Goal: Entertainment & Leisure: Consume media (video, audio)

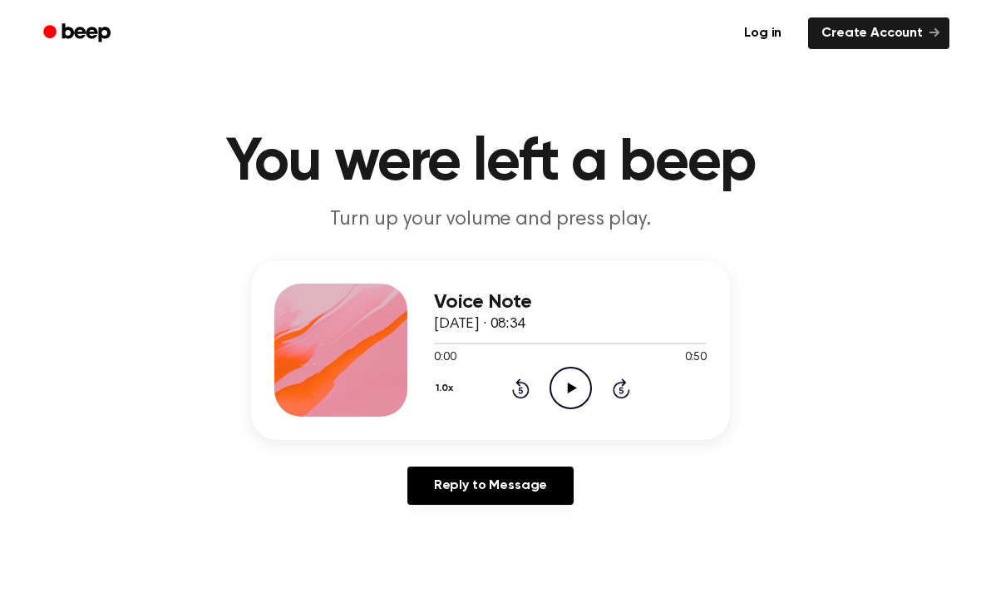
click at [565, 389] on icon "Play Audio" at bounding box center [571, 388] width 42 height 42
click at [512, 394] on icon "Rewind 5 seconds" at bounding box center [520, 389] width 18 height 22
click at [511, 394] on icon "Rewind 5 seconds" at bounding box center [520, 389] width 18 height 22
click at [521, 379] on icon at bounding box center [520, 388] width 17 height 20
click at [516, 389] on icon "Rewind 5 seconds" at bounding box center [520, 389] width 18 height 22
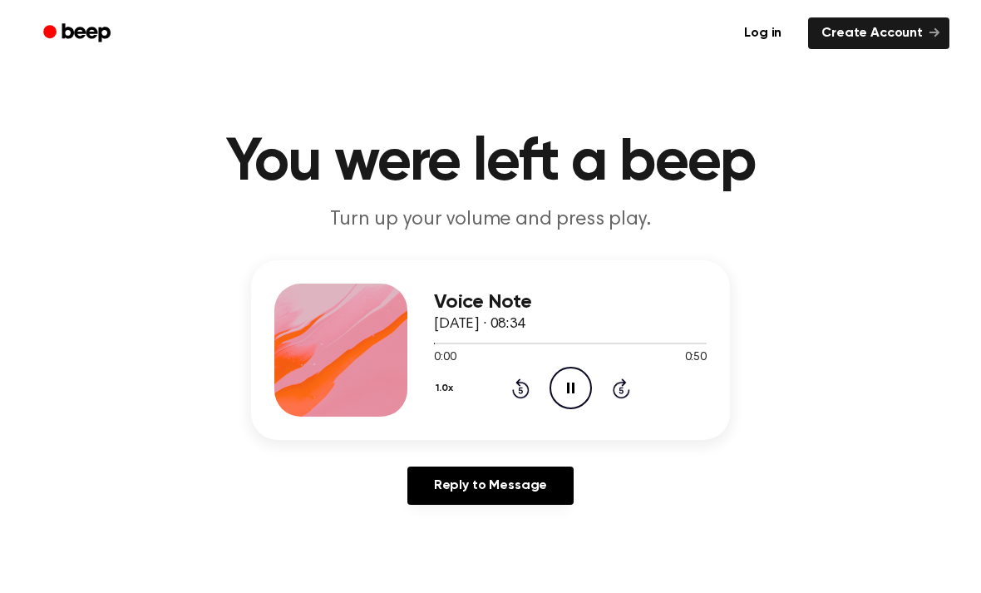
click at [516, 397] on icon at bounding box center [520, 388] width 17 height 20
click at [976, 304] on main "You were left a beep Turn up your volume and press play. Voice Note [DATE] · 08…" at bounding box center [490, 512] width 981 height 1025
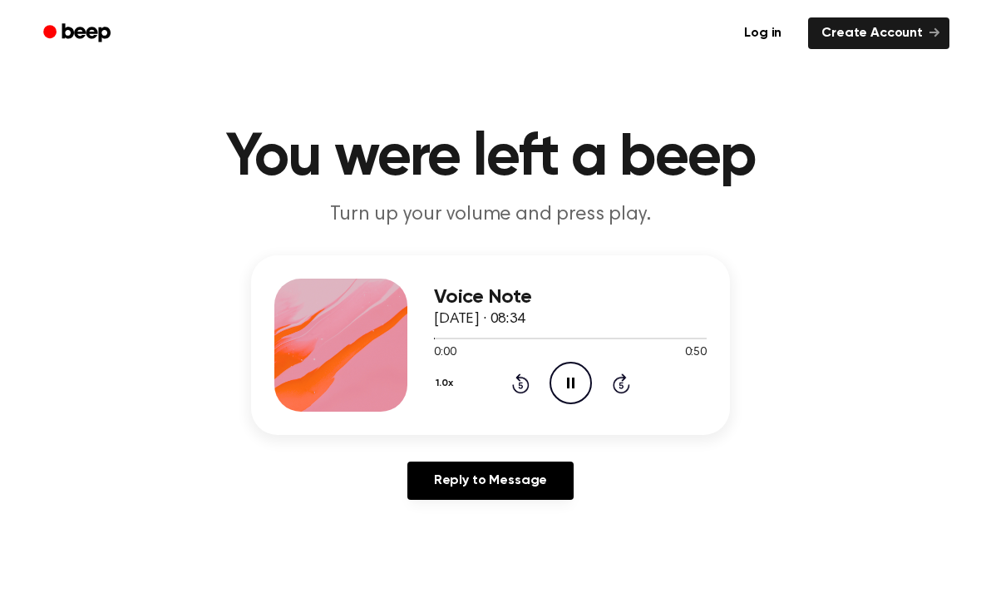
scroll to position [2, 0]
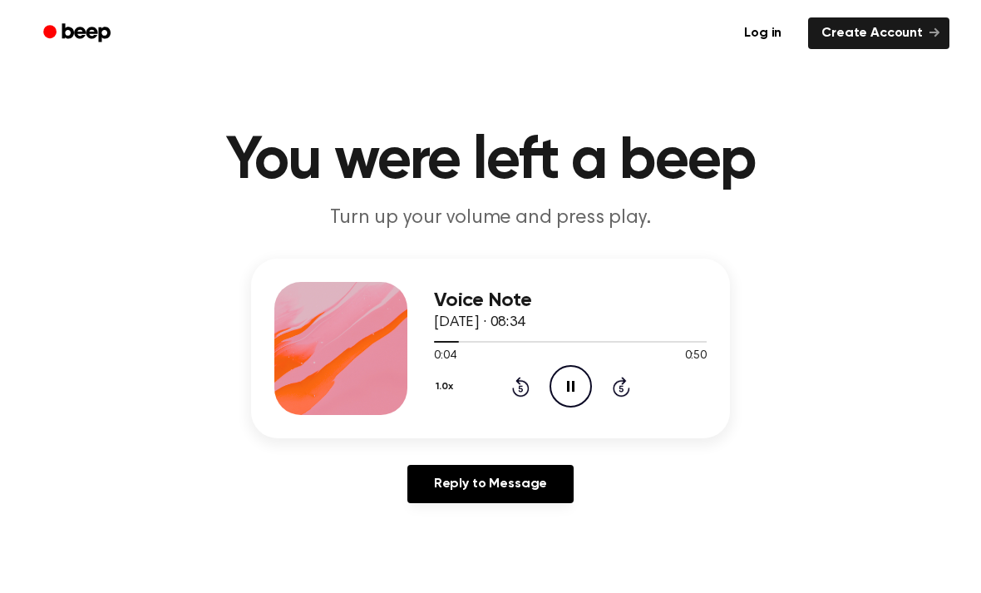
click at [523, 376] on icon "Rewind 5 seconds" at bounding box center [520, 387] width 18 height 22
click at [516, 393] on icon at bounding box center [520, 387] width 17 height 20
click at [516, 385] on icon "Rewind 5 seconds" at bounding box center [520, 387] width 18 height 22
click at [516, 389] on icon "Rewind 5 seconds" at bounding box center [520, 387] width 18 height 22
click at [502, 388] on div "1.0x Rewind 5 seconds Pause Audio Skip 5 seconds" at bounding box center [570, 386] width 273 height 42
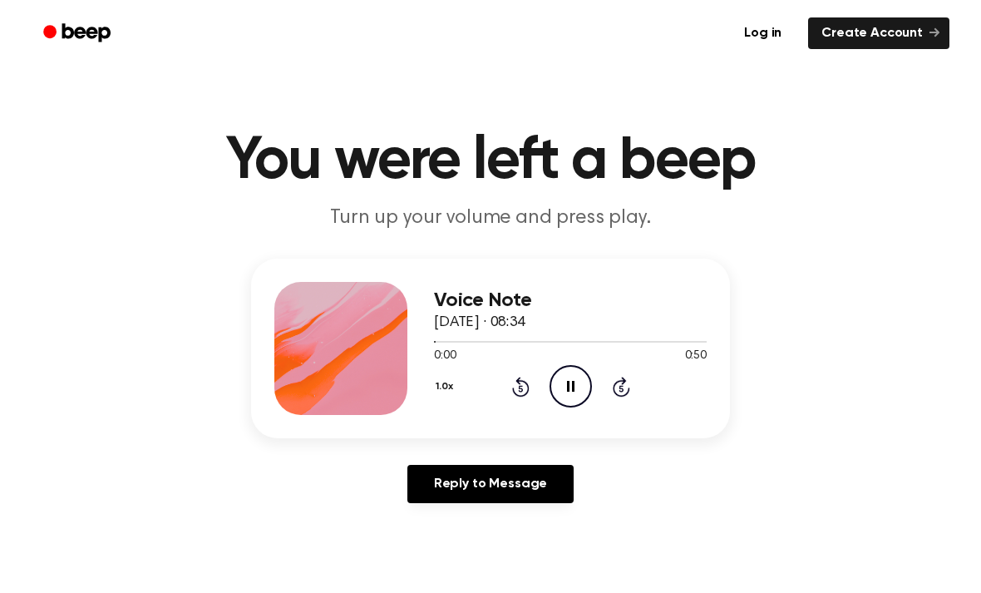
click at [503, 393] on div "1.0x Rewind 5 seconds Pause Audio Skip 5 seconds" at bounding box center [570, 386] width 273 height 42
click at [523, 395] on icon at bounding box center [520, 387] width 17 height 20
click at [521, 397] on div "1.0x Rewind 5 seconds Pause Audio Skip 5 seconds" at bounding box center [570, 386] width 273 height 42
click at [526, 393] on icon at bounding box center [520, 387] width 17 height 20
click at [521, 411] on div "Voice Note [DATE] · 08:34 0:00 0:50 Your browser does not support the [object O…" at bounding box center [570, 348] width 273 height 133
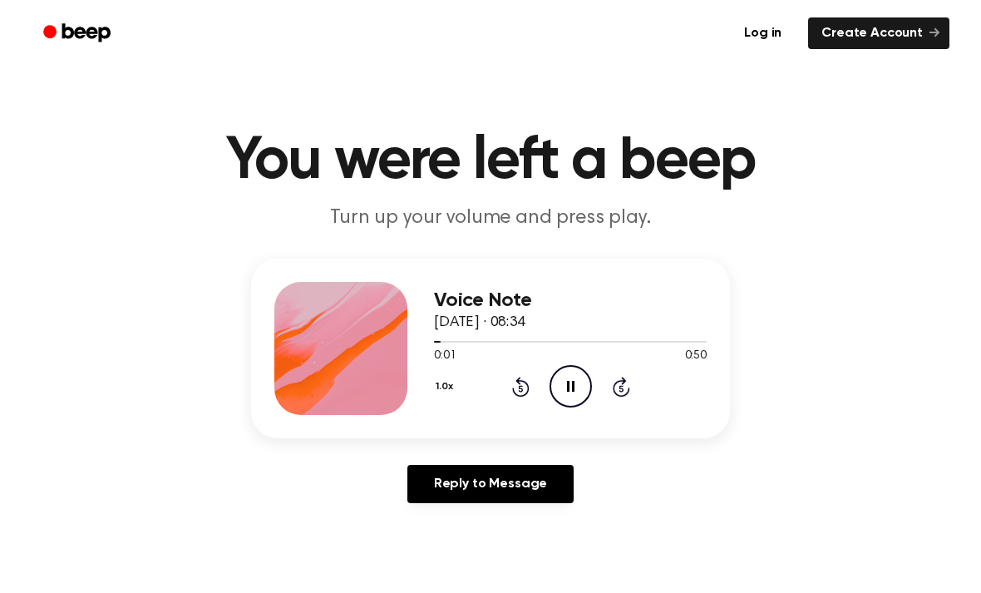
click at [524, 391] on icon "Rewind 5 seconds" at bounding box center [520, 387] width 18 height 22
click at [630, 392] on icon at bounding box center [621, 387] width 17 height 20
click at [631, 380] on div "1.0x Rewind 5 seconds Pause Audio Skip 5 seconds" at bounding box center [570, 386] width 273 height 42
click at [624, 393] on icon "Skip 5 seconds" at bounding box center [621, 387] width 18 height 22
click at [622, 393] on icon "Skip 5 seconds" at bounding box center [621, 387] width 18 height 22
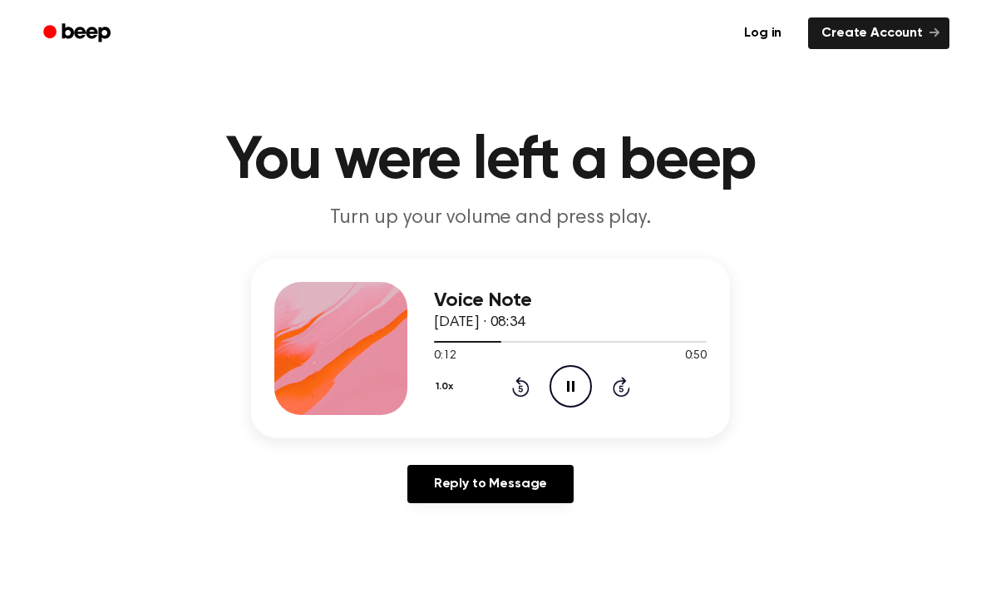
click at [613, 396] on icon "Skip 5 seconds" at bounding box center [621, 387] width 18 height 22
click at [622, 392] on icon at bounding box center [621, 388] width 4 height 7
click at [630, 396] on icon "Skip 5 seconds" at bounding box center [621, 387] width 18 height 22
click at [604, 400] on div "1.0x Rewind 5 seconds Pause Audio Skip 5 seconds" at bounding box center [570, 386] width 273 height 42
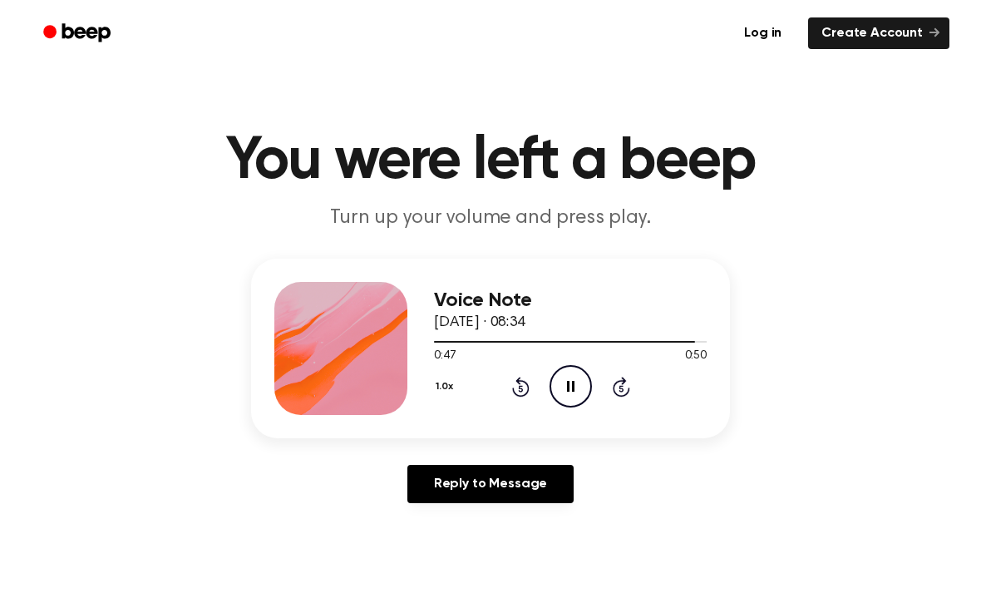
click at [569, 397] on icon "Pause Audio" at bounding box center [571, 386] width 42 height 42
click at [580, 372] on icon "Play Audio" at bounding box center [571, 386] width 42 height 42
click at [518, 396] on icon at bounding box center [520, 387] width 17 height 20
click at [574, 378] on icon "Pause Audio" at bounding box center [571, 386] width 42 height 42
click at [569, 392] on icon "Play Audio" at bounding box center [571, 386] width 42 height 42
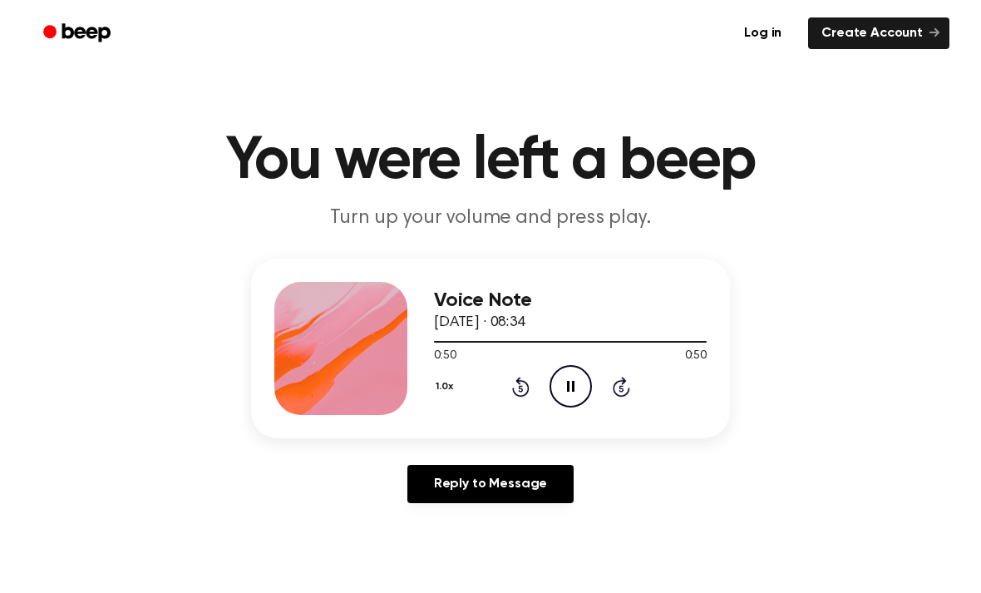
click at [511, 383] on icon "Rewind 5 seconds" at bounding box center [520, 387] width 18 height 22
click at [518, 392] on icon "Rewind 5 seconds" at bounding box center [520, 387] width 18 height 22
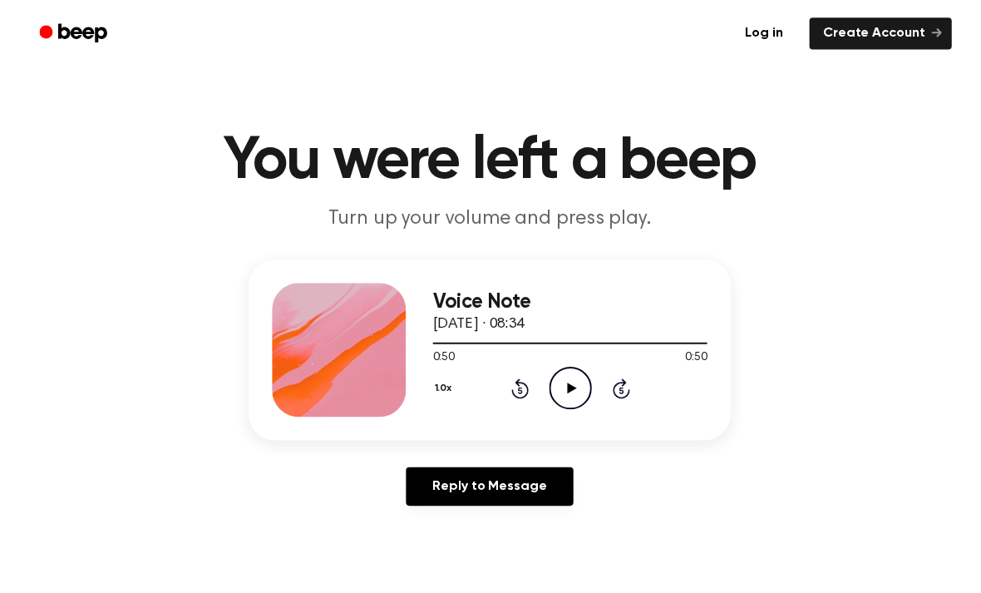
scroll to position [3, 0]
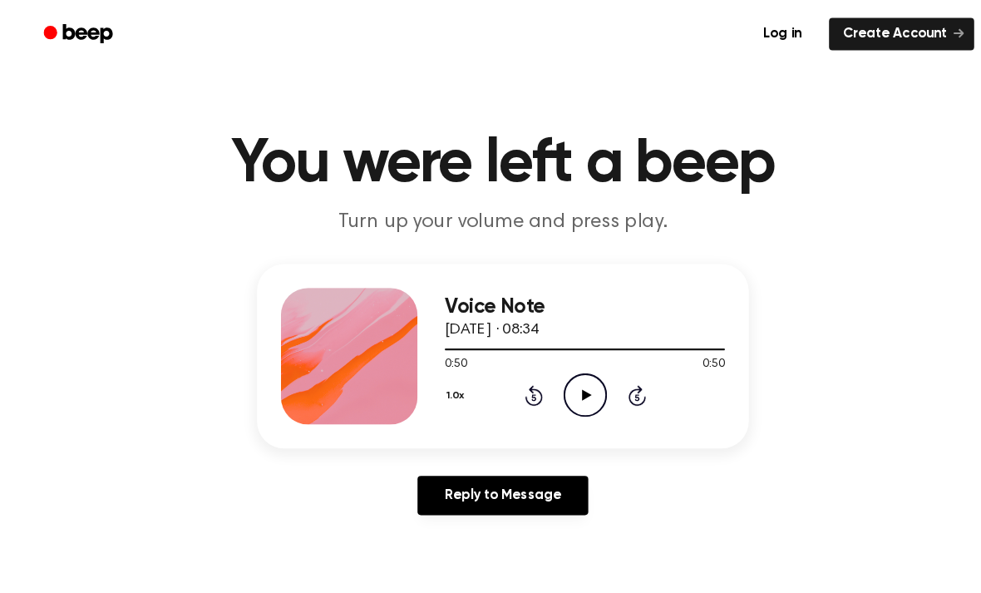
click at [558, 391] on icon "Play Audio" at bounding box center [571, 384] width 42 height 42
click at [582, 380] on icon "Pause Audio" at bounding box center [571, 384] width 42 height 42
click at [493, 572] on main "You were left a beep Turn up your volume and press play. Voice Note [DATE] · 08…" at bounding box center [490, 509] width 981 height 1025
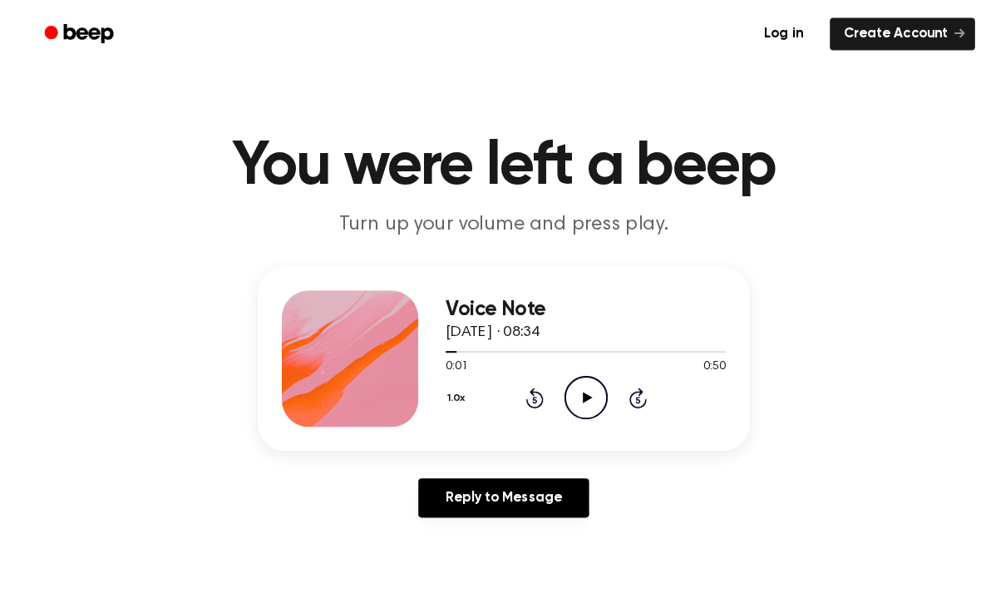
scroll to position [0, 0]
